Goal: Transaction & Acquisition: Purchase product/service

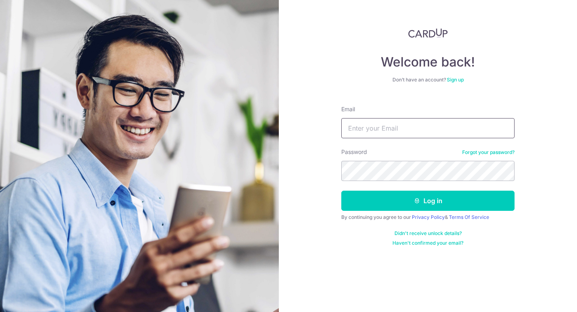
click at [394, 129] on input "Email" at bounding box center [428, 128] width 173 height 20
click at [429, 123] on input "hello.laura.tanner@gmail.com" at bounding box center [428, 128] width 173 height 20
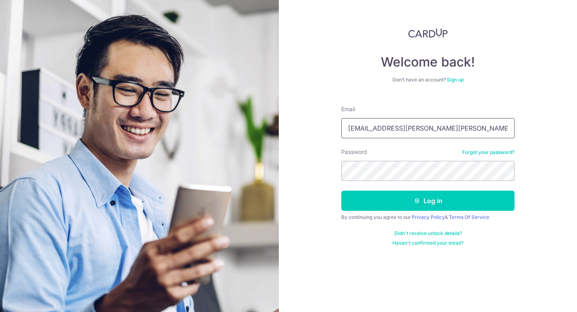
type input "hello.laura.tanner@gmail."
drag, startPoint x: 429, startPoint y: 123, endPoint x: 288, endPoint y: 98, distance: 143.7
click at [288, 98] on div "Welcome back! Don’t have an account? Sign up Email hello.laura.tanner@gmail. Pa…" at bounding box center [428, 156] width 298 height 312
type input ";"
type input "ltanner@alumni.uwaterloo.ca"
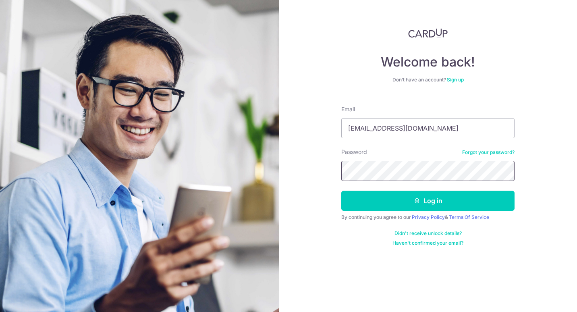
click at [342, 191] on button "Log in" at bounding box center [428, 201] width 173 height 20
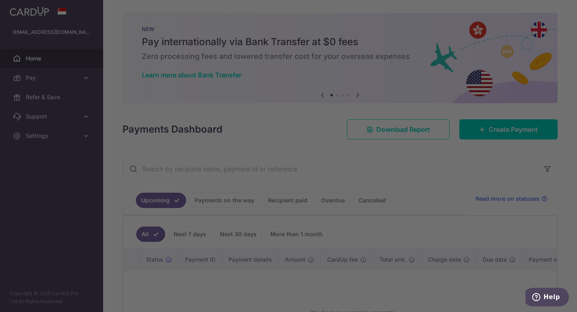
click at [46, 75] on div at bounding box center [291, 157] width 583 height 315
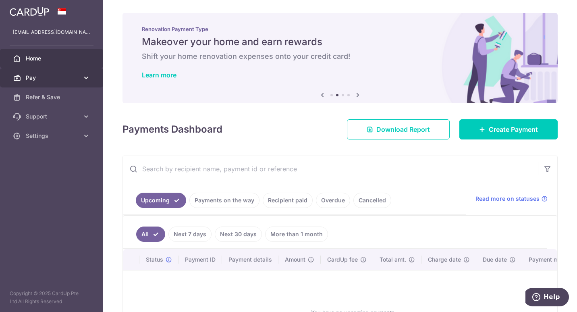
click at [70, 73] on link "Pay" at bounding box center [51, 77] width 103 height 19
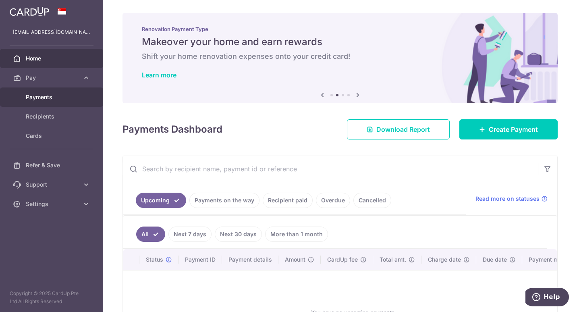
click at [54, 96] on span "Payments" at bounding box center [52, 97] width 53 height 8
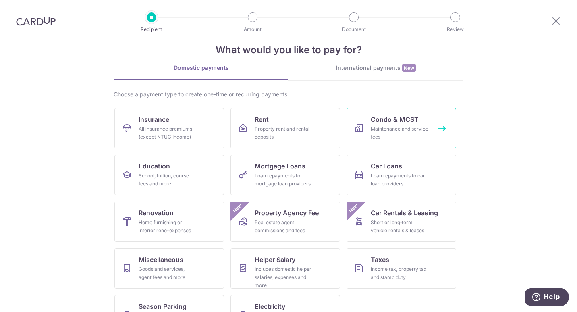
scroll to position [49, 0]
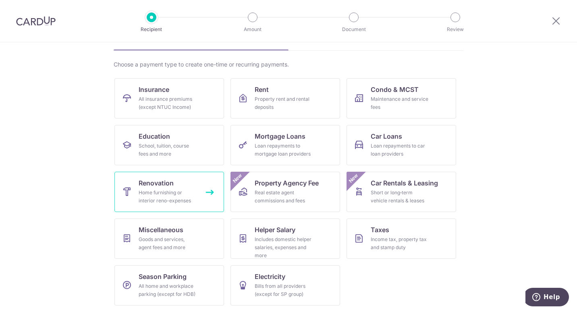
click at [145, 181] on span "Renovation" at bounding box center [156, 183] width 35 height 10
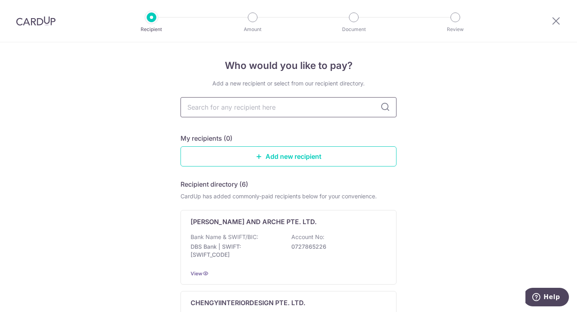
click at [273, 101] on input "text" at bounding box center [289, 107] width 216 height 20
click at [277, 99] on input "text" at bounding box center [289, 107] width 216 height 20
paste input "Air Connection Design Pte Ltd"
type input "Air Connection Design Pte Ltd"
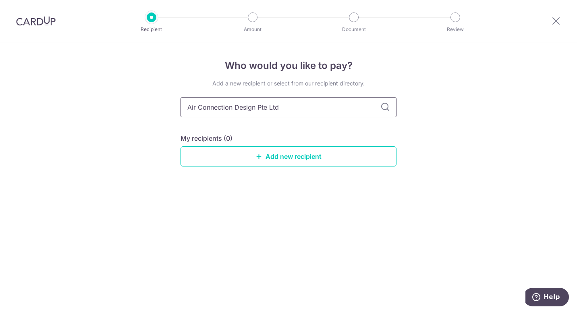
drag, startPoint x: 255, startPoint y: 106, endPoint x: 335, endPoint y: 108, distance: 79.5
click at [335, 108] on input "Air Connection Design Pte Ltd" at bounding box center [289, 107] width 216 height 20
type input "Air Connection Design"
click at [386, 110] on icon at bounding box center [386, 107] width 10 height 10
click at [320, 154] on link "Add new recipient" at bounding box center [289, 156] width 216 height 20
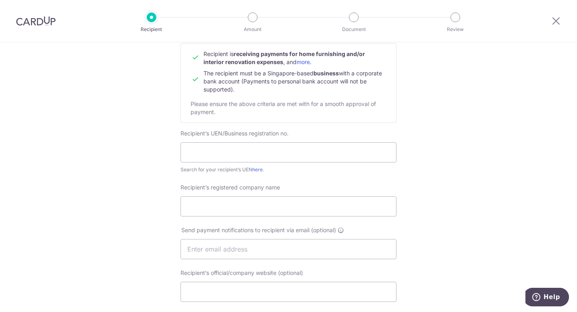
scroll to position [73, 0]
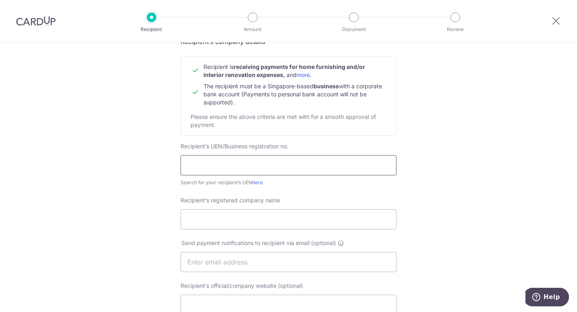
click at [205, 165] on input "text" at bounding box center [289, 165] width 216 height 20
paste input "201322740R"
type input "201322740R"
click at [207, 216] on input "Recipient’s registered company name" at bounding box center [289, 219] width 216 height 20
paste input "Air Connection Design Pte Ltd"
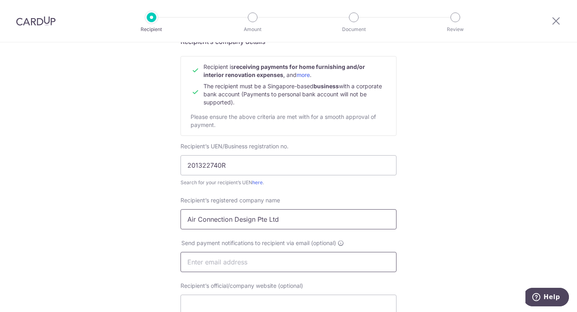
type input "Air Connection Design Pte Ltd"
click at [239, 264] on input "text" at bounding box center [289, 262] width 216 height 20
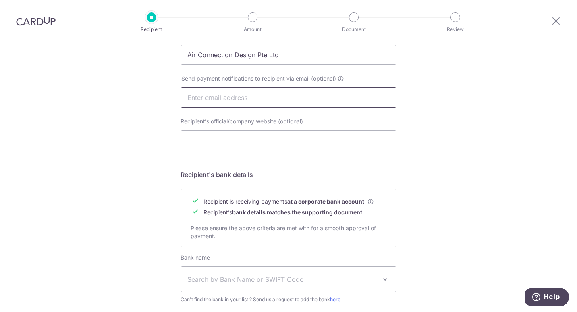
scroll to position [242, 0]
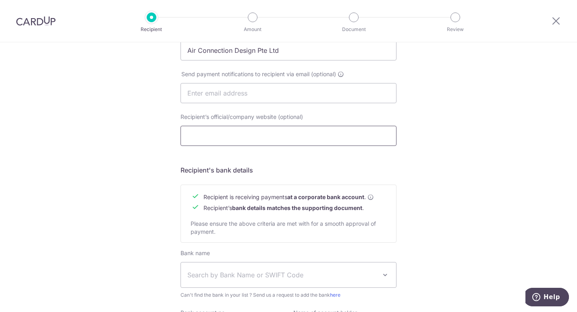
click at [273, 144] on input "Recipient’s official/company website (optional)" at bounding box center [289, 136] width 216 height 20
click at [227, 102] on input "text" at bounding box center [289, 93] width 216 height 20
paste input "install@airconnection.com.sg"
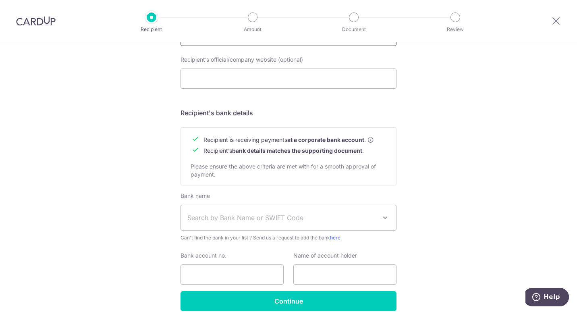
scroll to position [337, 0]
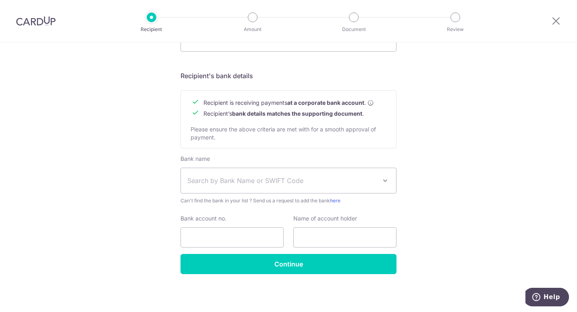
type input "install@airconnection.com.sg"
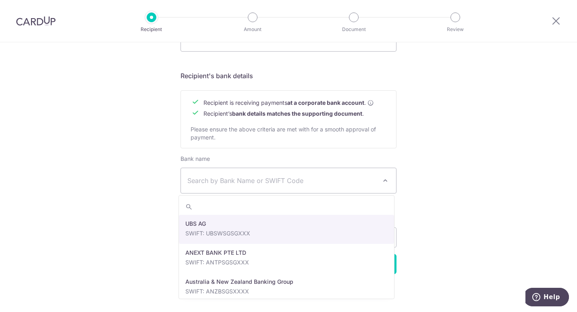
click at [300, 179] on span "Search by Bank Name or SWIFT Code" at bounding box center [283, 181] width 190 height 10
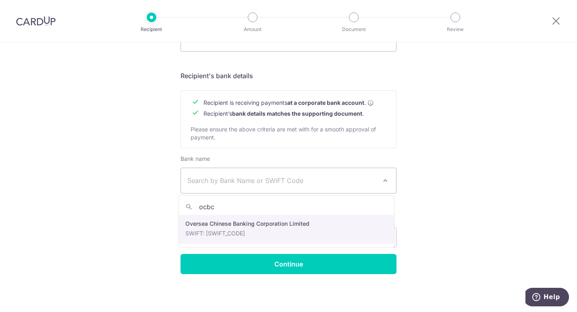
type input "ocbc"
select select "12"
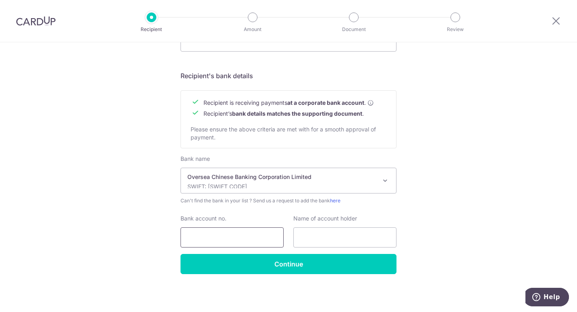
click at [212, 239] on input "Bank account no." at bounding box center [232, 237] width 103 height 20
click at [231, 243] on input "Bank account no." at bounding box center [232, 237] width 103 height 20
paste input "647875624001"
click at [189, 237] on input "647875624001" at bounding box center [232, 237] width 103 height 20
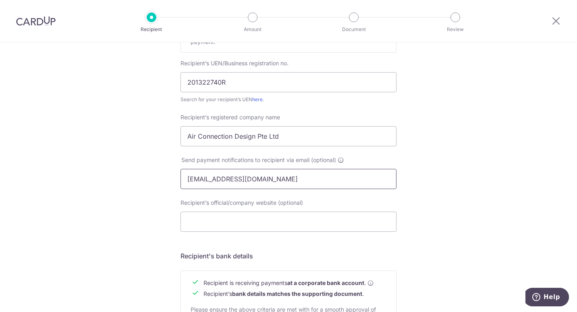
scroll to position [156, 0]
type input "647875624001"
click at [235, 136] on input "Air Connection Design Pte Ltd" at bounding box center [289, 136] width 216 height 20
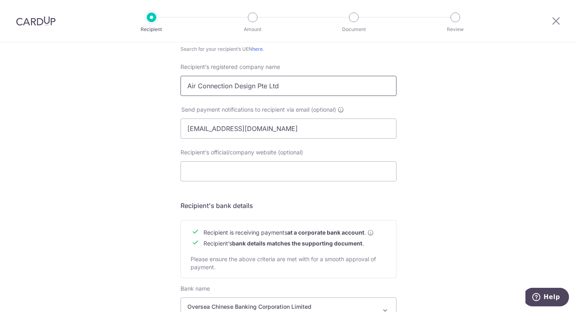
scroll to position [283, 0]
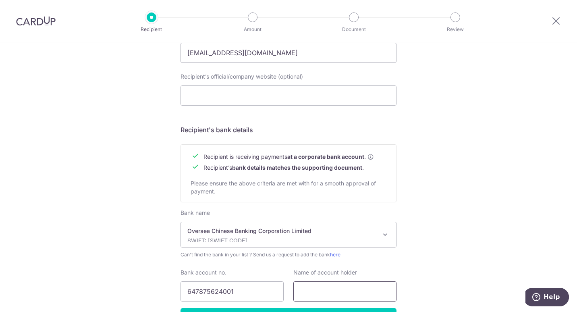
click at [333, 291] on input "text" at bounding box center [345, 291] width 103 height 20
paste input "Air Connection Design Pte Ltd"
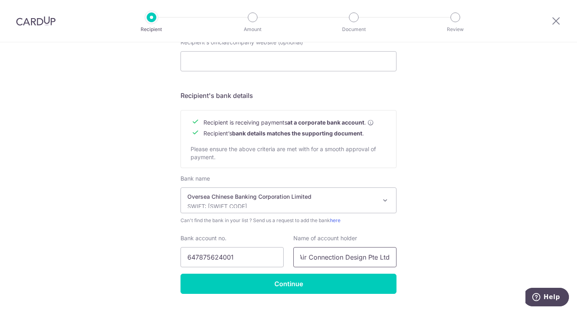
scroll to position [337, 0]
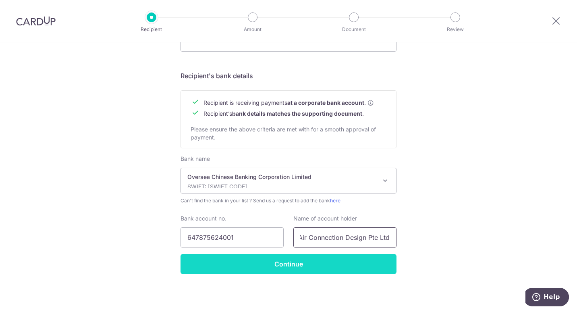
type input "Air Connection Design Pte Ltd"
click at [298, 258] on input "Continue" at bounding box center [289, 264] width 216 height 20
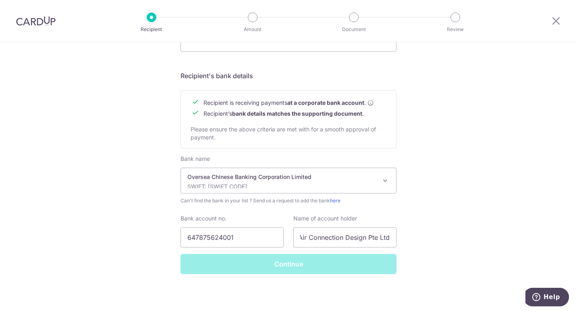
scroll to position [0, 0]
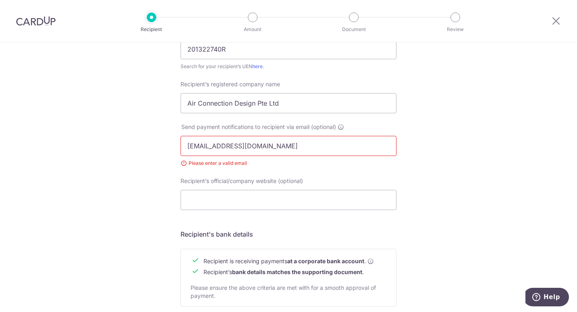
scroll to position [177, 0]
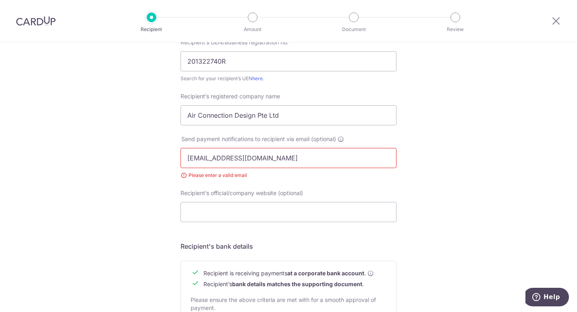
click at [186, 157] on input "[EMAIL_ADDRESS][DOMAIN_NAME]" at bounding box center [289, 158] width 216 height 20
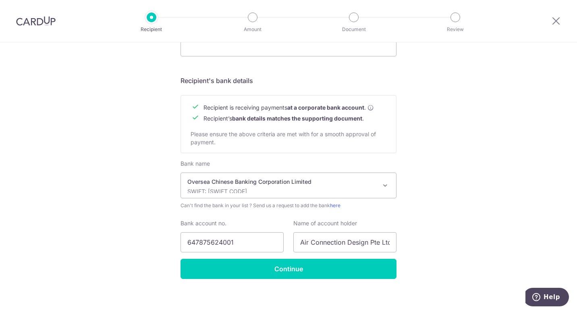
scroll to position [348, 0]
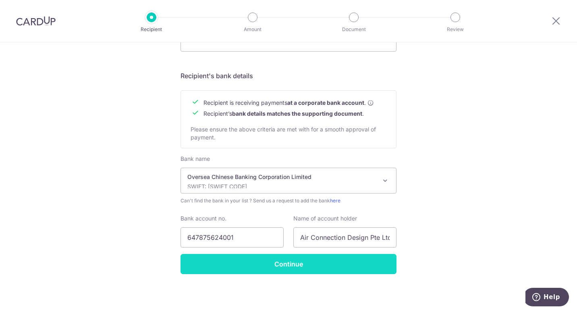
type input "[EMAIL_ADDRESS][DOMAIN_NAME]"
click at [320, 268] on input "Continue" at bounding box center [289, 264] width 216 height 20
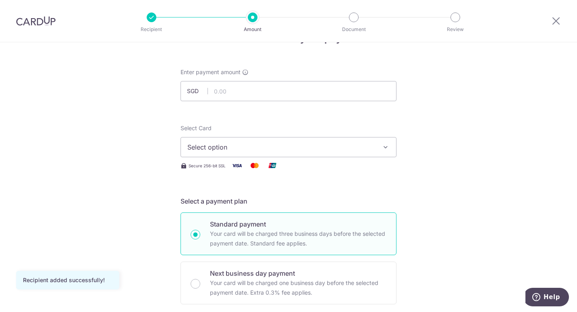
scroll to position [54, 0]
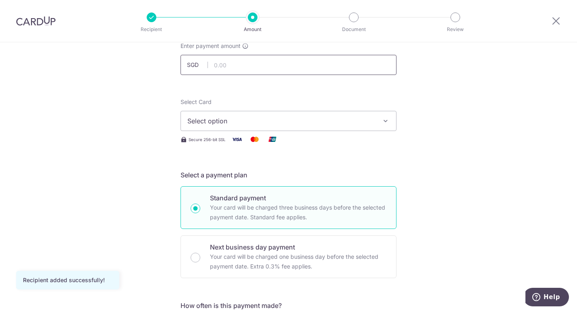
click at [222, 63] on input "text" at bounding box center [289, 65] width 216 height 20
type input "3,651.50"
click at [236, 125] on span "Select option" at bounding box center [282, 121] width 188 height 10
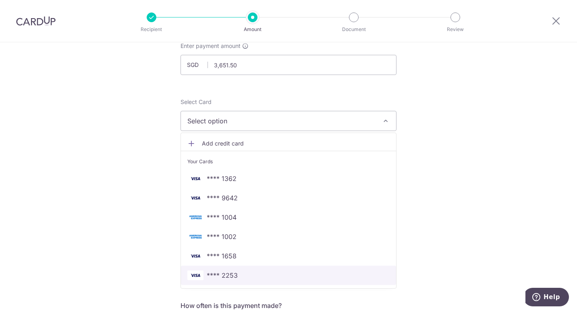
click at [228, 275] on span "**** 2253" at bounding box center [222, 276] width 31 height 10
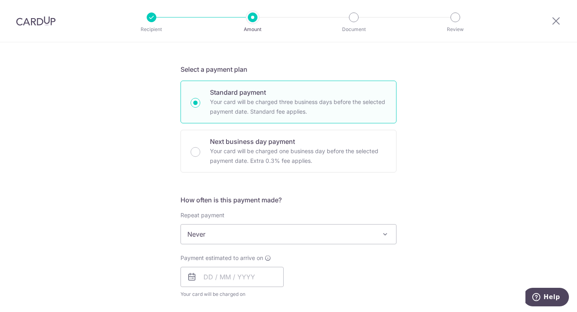
scroll to position [168, 0]
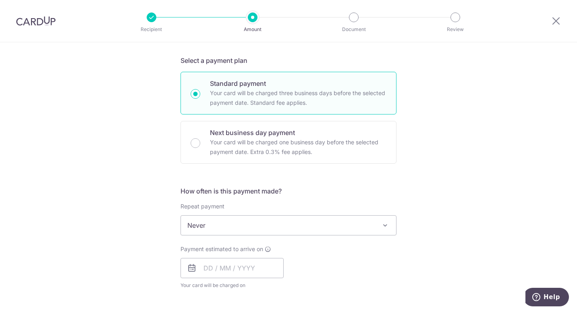
click at [333, 223] on span "Never" at bounding box center [288, 225] width 215 height 19
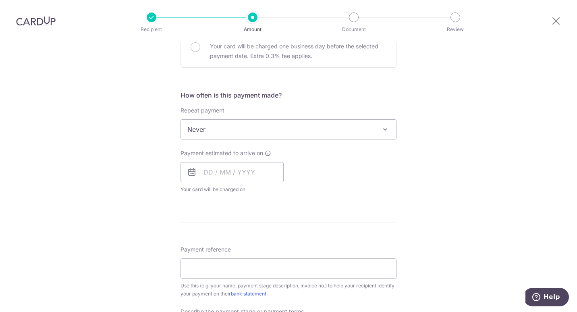
scroll to position [267, 0]
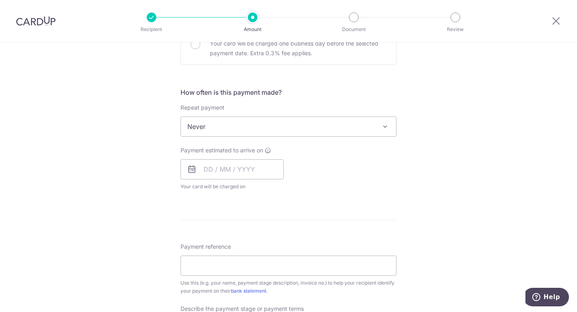
click at [251, 154] on div "Payment estimated to arrive on Your card will be charged on for the first payme…" at bounding box center [232, 168] width 103 height 44
click at [241, 169] on input "text" at bounding box center [232, 169] width 103 height 20
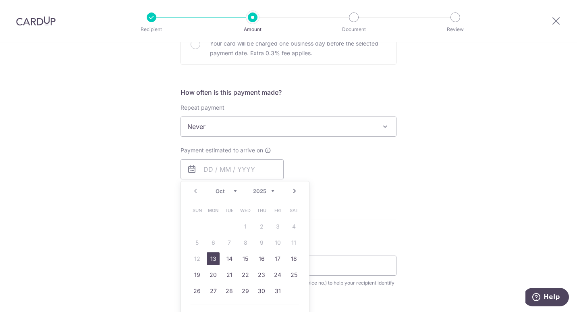
click at [213, 260] on link "13" at bounding box center [213, 258] width 13 height 13
type input "13/10/2025"
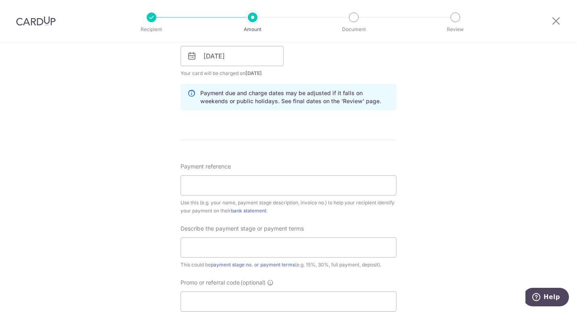
scroll to position [385, 0]
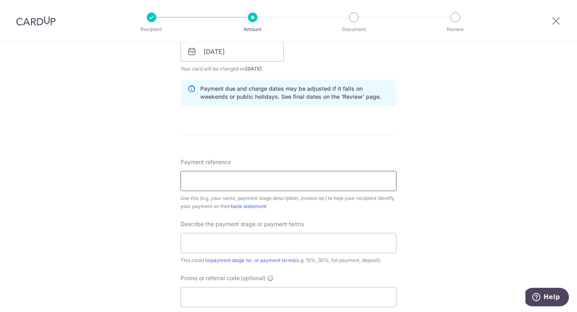
click at [342, 185] on input "Payment reference" at bounding box center [289, 181] width 216 height 20
paste input "Inv202510032"
click at [182, 183] on input "Inv202510032" at bounding box center [289, 181] width 216 height 20
type input "Inv202510032"
click at [203, 242] on input "text" at bounding box center [289, 243] width 216 height 20
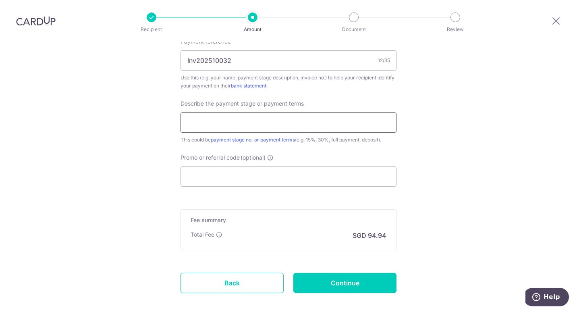
scroll to position [508, 0]
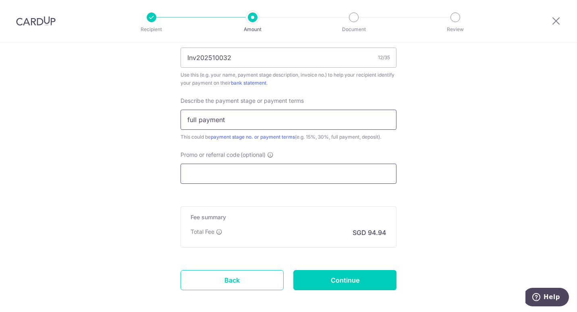
type input "full payment"
click at [292, 171] on input "Promo or referral code (optional)" at bounding box center [289, 174] width 216 height 20
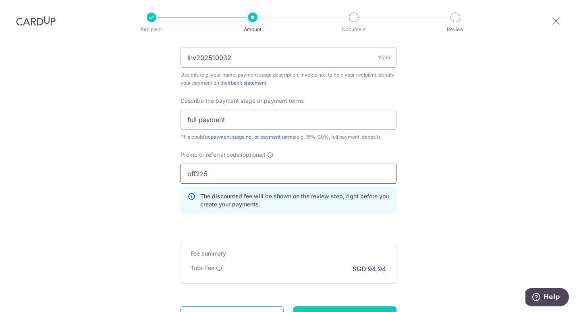
drag, startPoint x: 194, startPoint y: 178, endPoint x: 161, endPoint y: 166, distance: 34.7
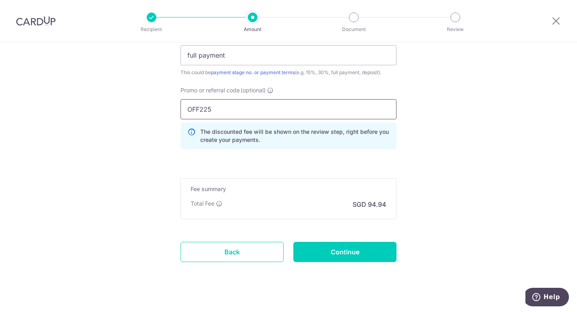
scroll to position [583, 0]
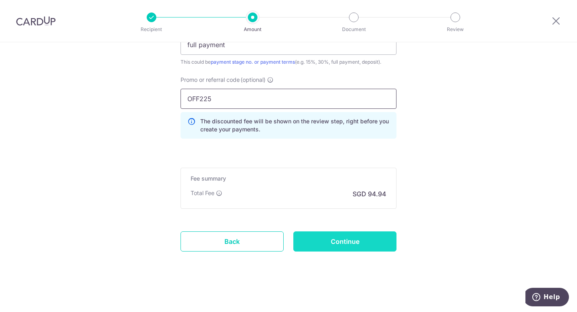
type input "OFF225"
click at [338, 242] on input "Continue" at bounding box center [345, 241] width 103 height 20
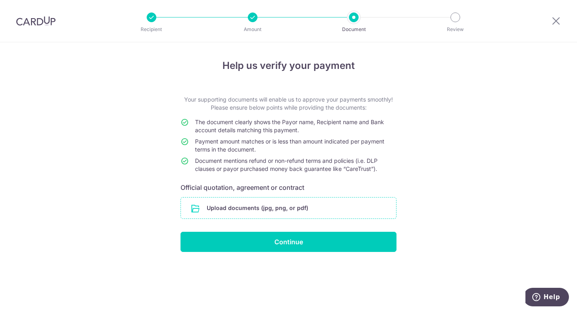
click at [289, 214] on input "file" at bounding box center [288, 208] width 215 height 21
click at [286, 205] on input "file" at bounding box center [288, 208] width 215 height 21
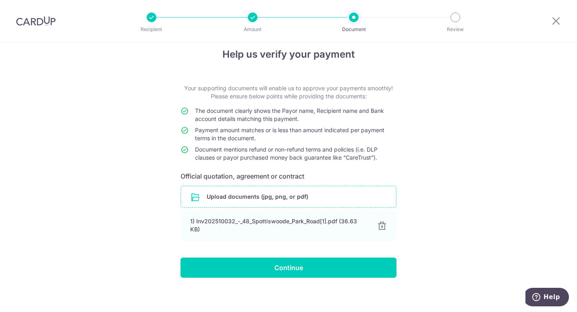
scroll to position [12, 0]
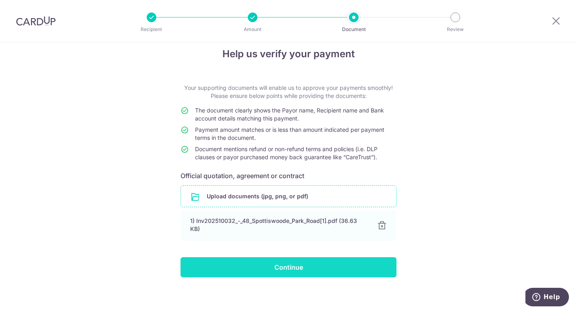
click at [268, 265] on input "Continue" at bounding box center [289, 267] width 216 height 20
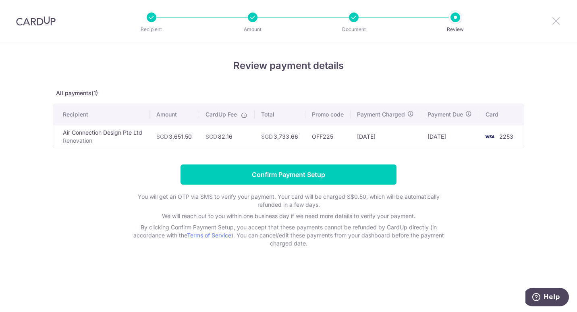
click at [560, 18] on icon at bounding box center [557, 21] width 10 height 10
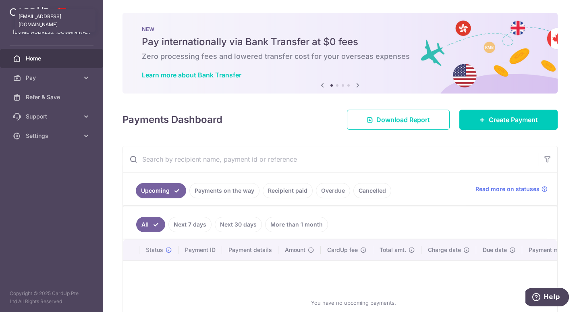
click at [73, 35] on p "[EMAIL_ADDRESS][DOMAIN_NAME]" at bounding box center [51, 32] width 77 height 8
click at [47, 256] on aside "ltanner@alumni.uwaterloo.ca Home Pay Payments Recipients Cards Refer & Save Sup…" at bounding box center [51, 156] width 103 height 312
click at [73, 31] on p "ltanner@alumni.uwaterloo.ca" at bounding box center [51, 32] width 77 height 8
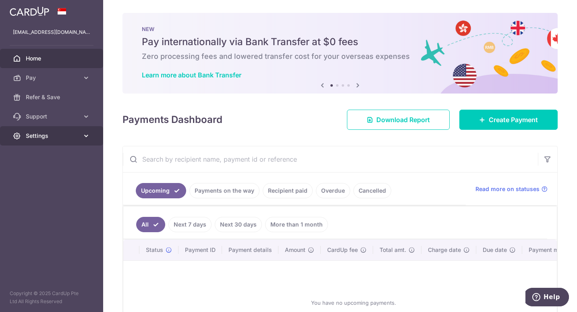
click at [88, 135] on icon at bounding box center [86, 136] width 8 height 8
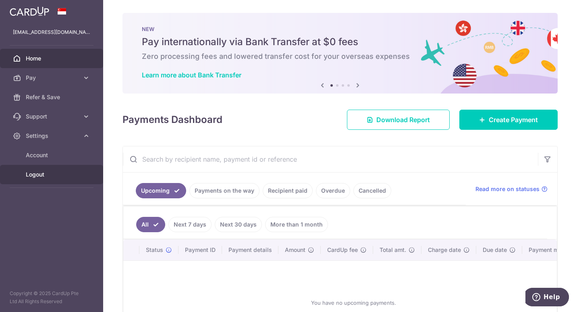
click at [37, 174] on span "Logout" at bounding box center [52, 175] width 53 height 8
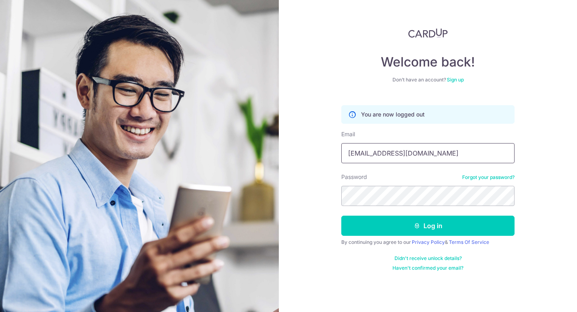
drag, startPoint x: 438, startPoint y: 158, endPoint x: 275, endPoint y: 160, distance: 162.9
click at [275, 160] on section "Welcome back! Don’t have an account? Sign up You are now logged out Email [EMAI…" at bounding box center [288, 156] width 577 height 312
type input "[EMAIL_ADDRESS][DOMAIN_NAME]"
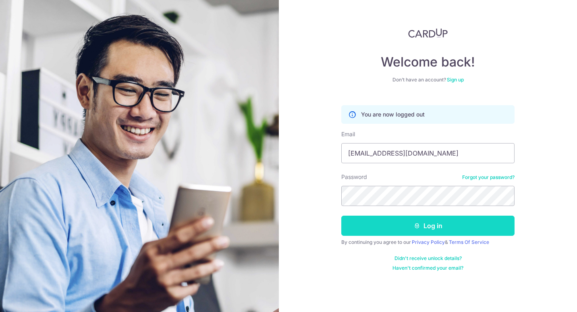
click at [502, 224] on button "Log in" at bounding box center [428, 226] width 173 height 20
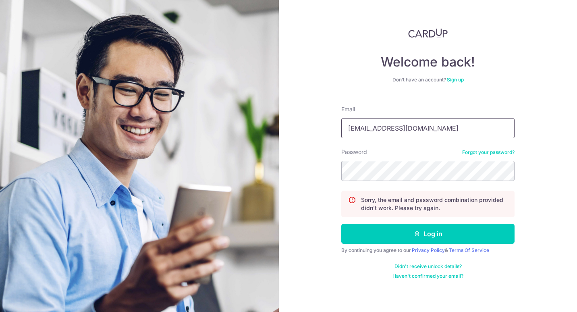
drag, startPoint x: 446, startPoint y: 129, endPoint x: 296, endPoint y: 135, distance: 149.3
click at [296, 135] on div "Welcome back! Don’t have an account? Sign up Email [EMAIL_ADDRESS][DOMAIN_NAME]…" at bounding box center [428, 156] width 298 height 312
type input "[EMAIL_ADDRESS][DOMAIN_NAME]"
click at [296, 200] on div "Welcome back! Don’t have an account? Sign up Email [EMAIL_ADDRESS][DOMAIN_NAME]…" at bounding box center [428, 156] width 298 height 312
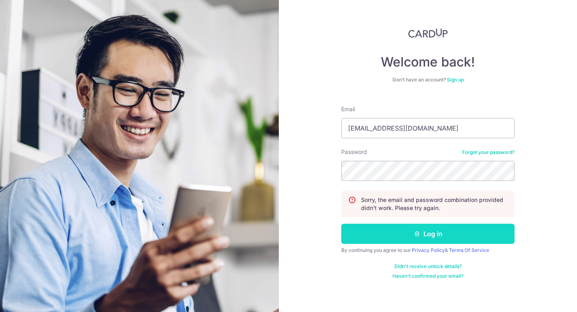
click at [392, 235] on button "Log in" at bounding box center [428, 234] width 173 height 20
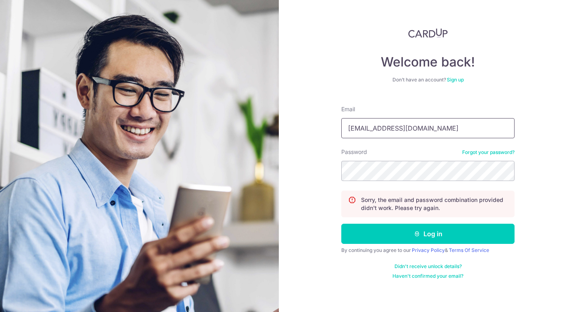
click at [423, 134] on input "[EMAIL_ADDRESS][DOMAIN_NAME]" at bounding box center [428, 128] width 173 height 20
click at [423, 134] on input "ltanner@alumni.uwaterloo.ca" at bounding box center [428, 128] width 173 height 20
type input "rocingersol2005@gmail.com"
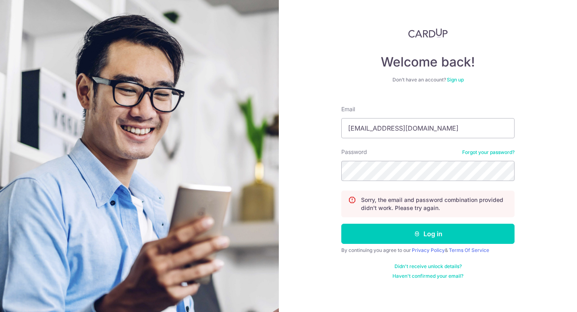
click at [301, 206] on div "Welcome back! Don’t have an account? Sign up Email rocingersol2005@gmail.com Pa…" at bounding box center [428, 156] width 298 height 312
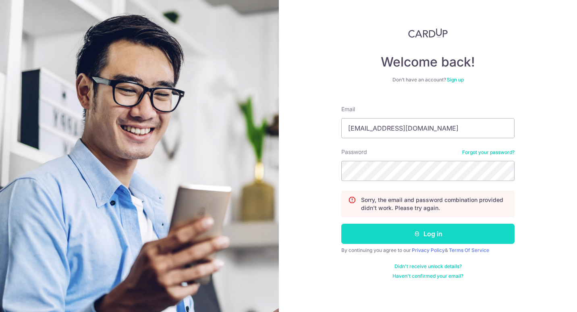
click at [389, 229] on button "Log in" at bounding box center [428, 234] width 173 height 20
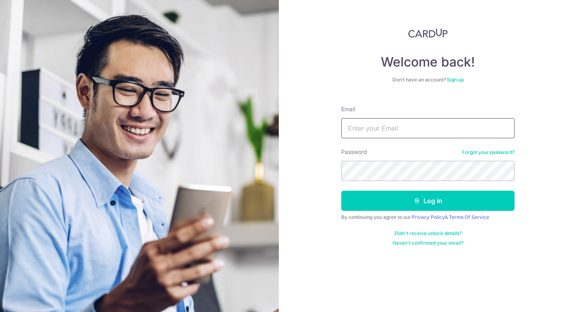
type input "[EMAIL_ADDRESS][DOMAIN_NAME]"
click at [430, 123] on input "[EMAIL_ADDRESS][DOMAIN_NAME]" at bounding box center [428, 128] width 173 height 20
drag, startPoint x: 454, startPoint y: 133, endPoint x: 304, endPoint y: 145, distance: 150.1
click at [304, 145] on div "Welcome back! Don’t have an account? Sign up Email ltanner@alumni.uwaterloo.ca …" at bounding box center [428, 156] width 298 height 312
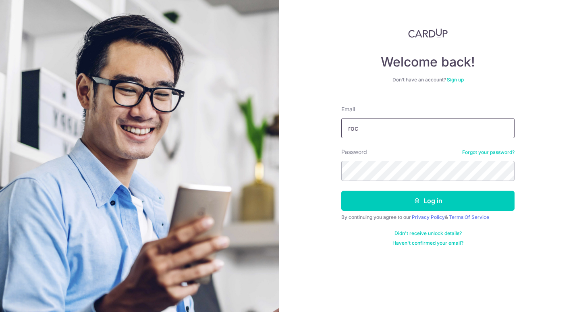
type input "rocingersol2005@gmail.com"
click at [310, 190] on div "Welcome back! Don’t have an account? Sign up Email rocingersol2005@gmail.com Pa…" at bounding box center [428, 156] width 298 height 312
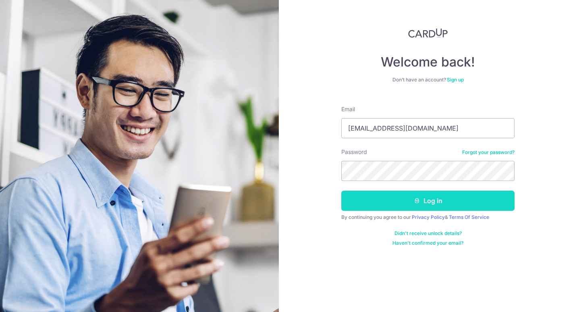
click at [375, 205] on button "Log in" at bounding box center [428, 201] width 173 height 20
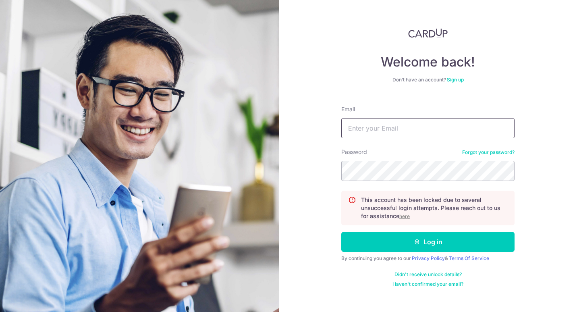
type input "[EMAIL_ADDRESS][DOMAIN_NAME]"
click at [408, 216] on u "here" at bounding box center [405, 216] width 10 height 6
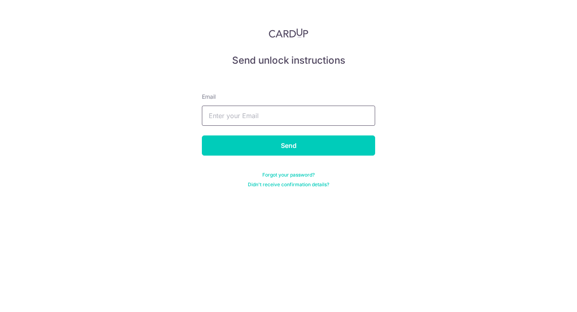
click at [270, 117] on input "text" at bounding box center [288, 116] width 173 height 20
type input "rocingersol2005@gmail.com"
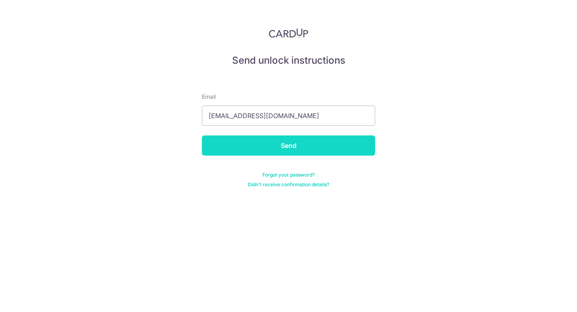
click at [266, 148] on input "Send" at bounding box center [288, 145] width 173 height 20
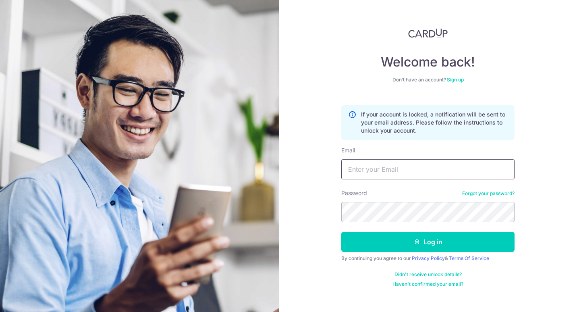
type input "[EMAIL_ADDRESS][DOMAIN_NAME]"
click at [447, 168] on input "[EMAIL_ADDRESS][DOMAIN_NAME]" at bounding box center [428, 169] width 173 height 20
